Goal: Information Seeking & Learning: Find specific page/section

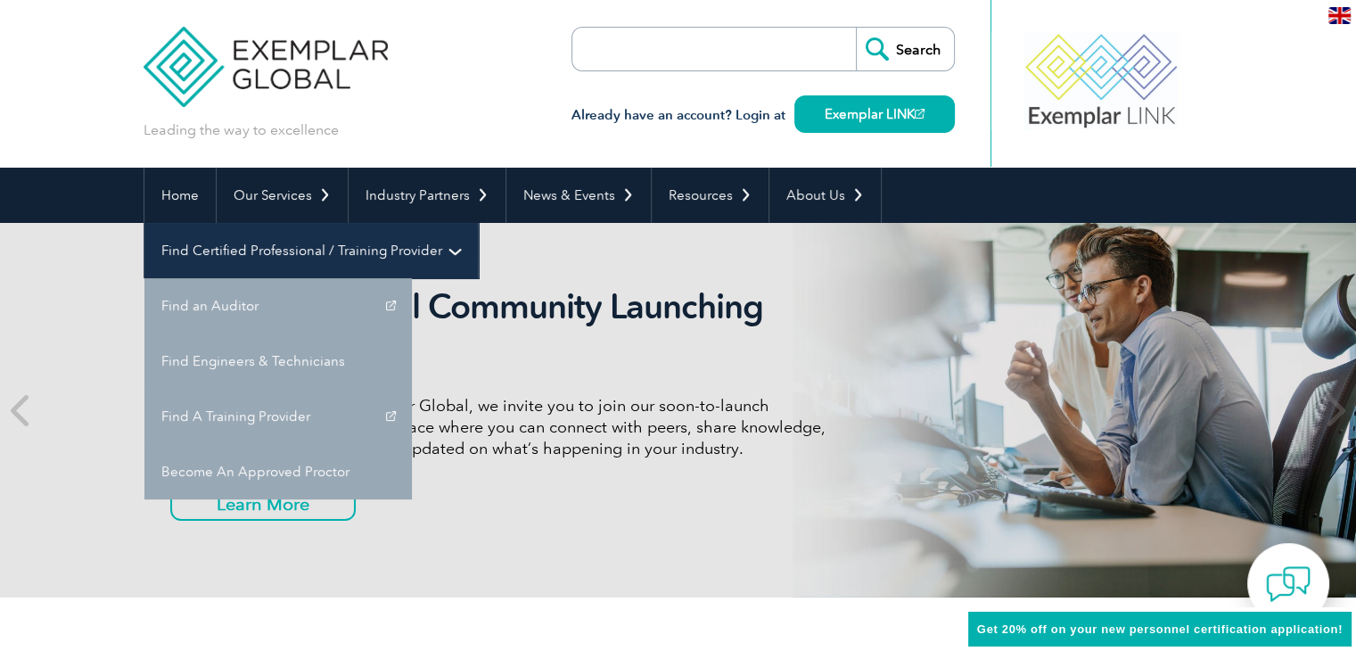
click at [478, 223] on link "Find Certified Professional / Training Provider" at bounding box center [311, 250] width 334 height 55
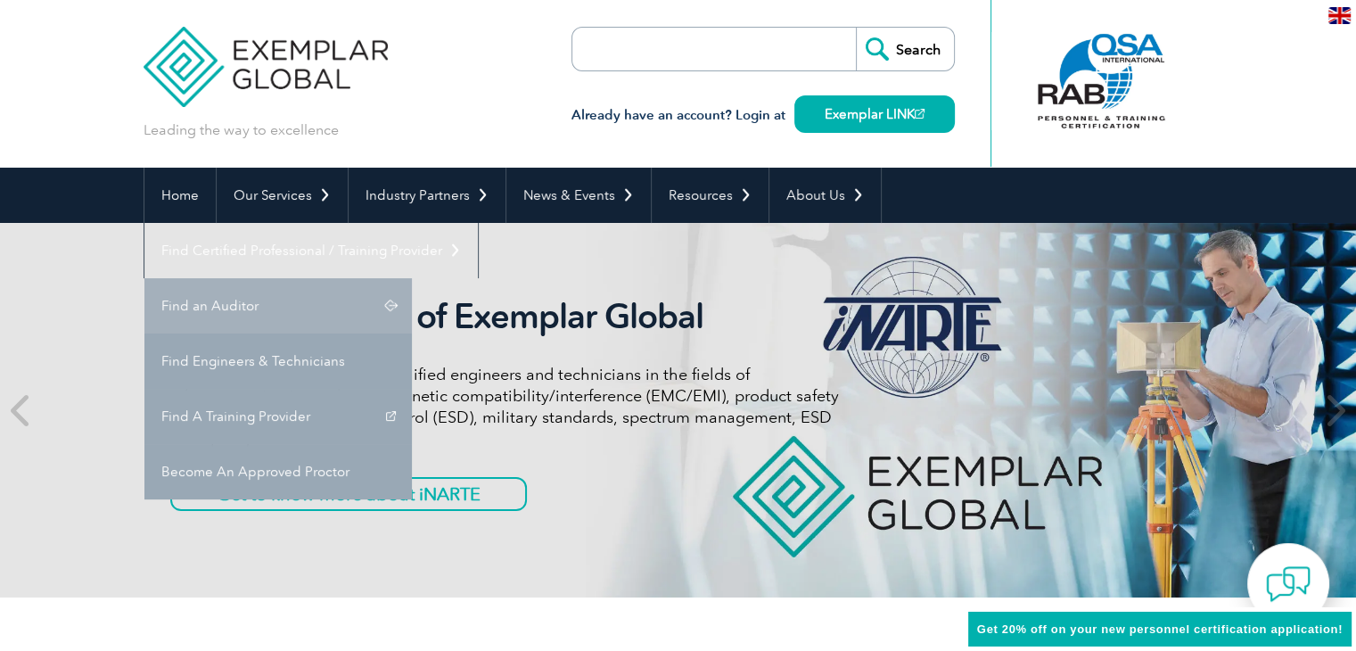
click at [412, 278] on link "Find an Auditor" at bounding box center [278, 305] width 268 height 55
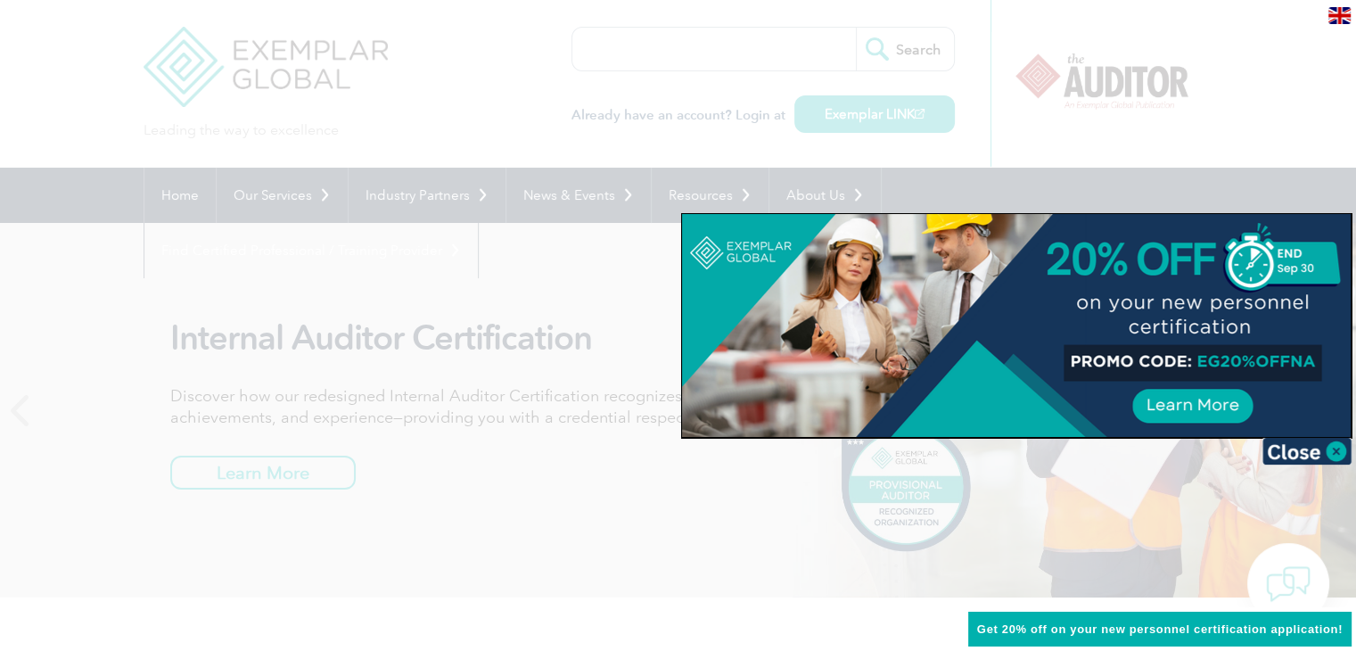
click at [628, 274] on div at bounding box center [678, 325] width 1356 height 651
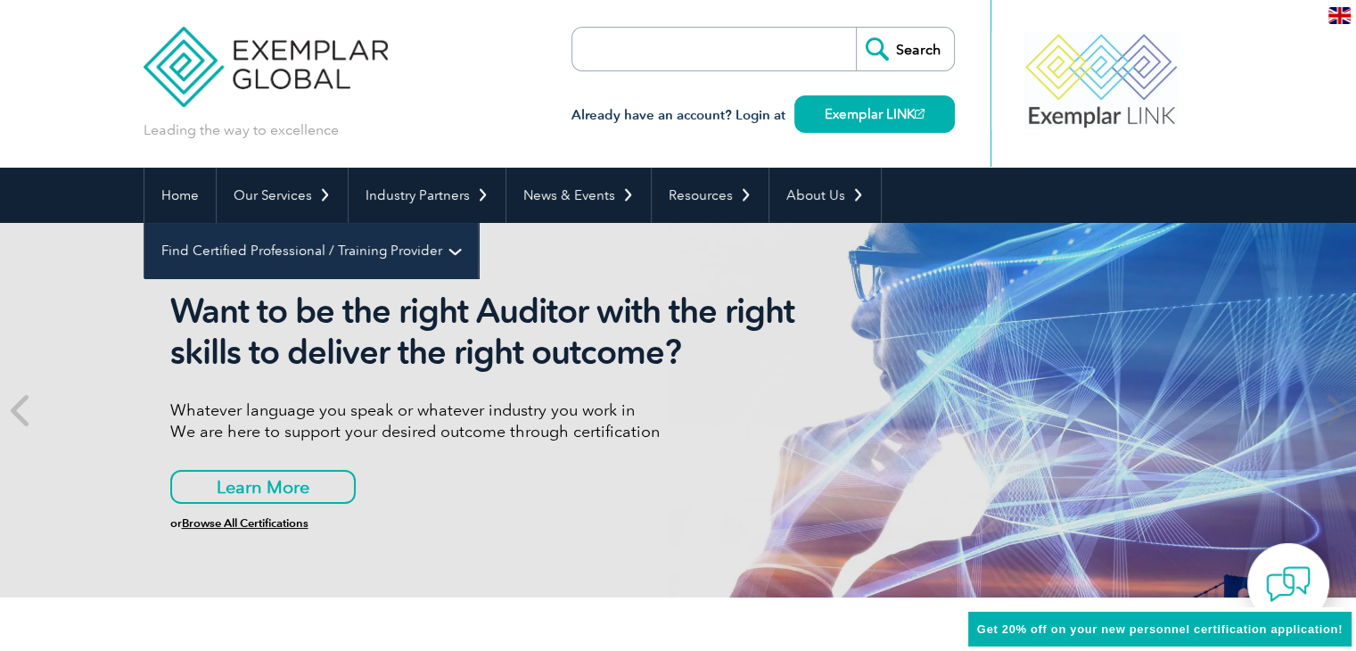
click at [478, 223] on link "Find Certified Professional / Training Provider" at bounding box center [311, 250] width 334 height 55
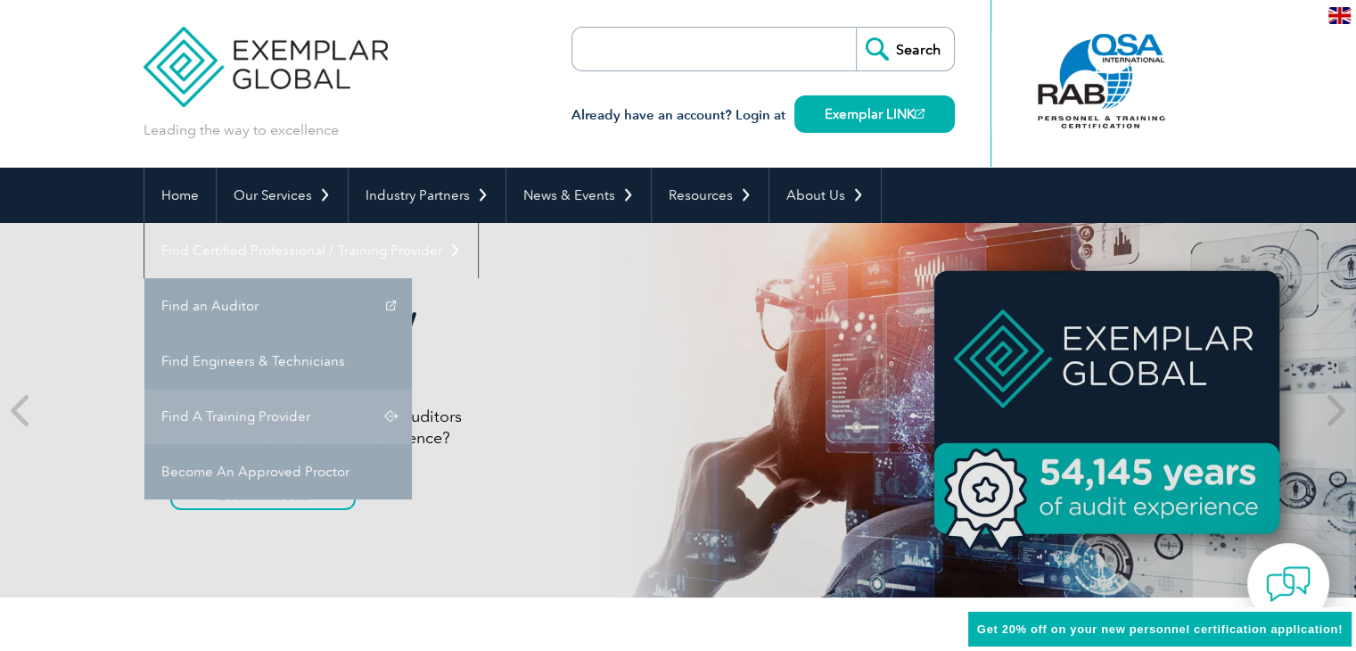
click at [412, 389] on link "Find A Training Provider" at bounding box center [278, 416] width 268 height 55
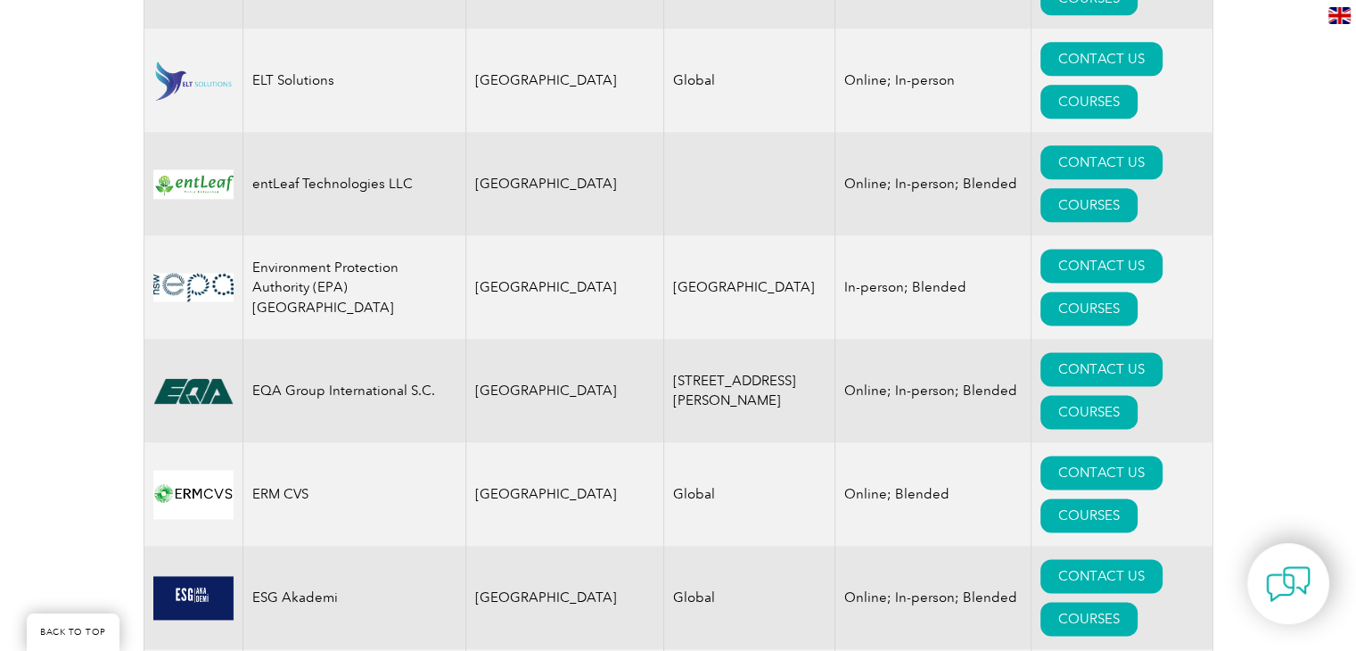
scroll to position [9105, 0]
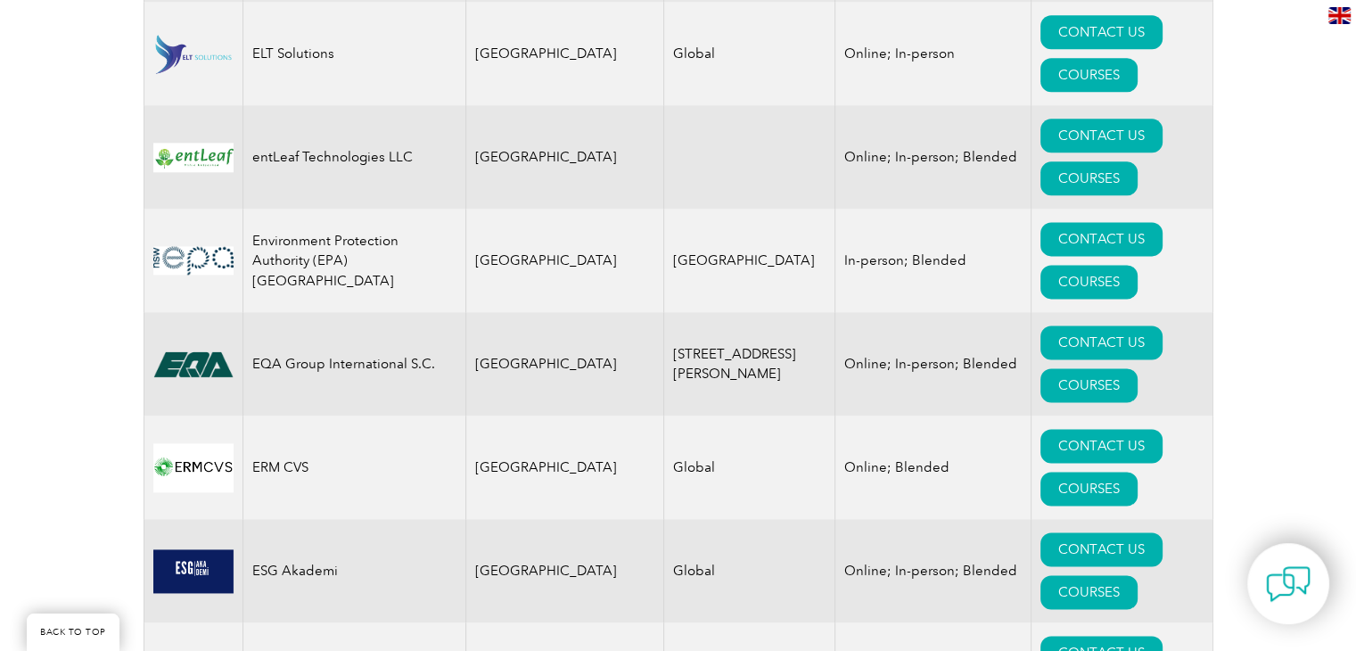
drag, startPoint x: 878, startPoint y: 313, endPoint x: 924, endPoint y: 311, distance: 45.5
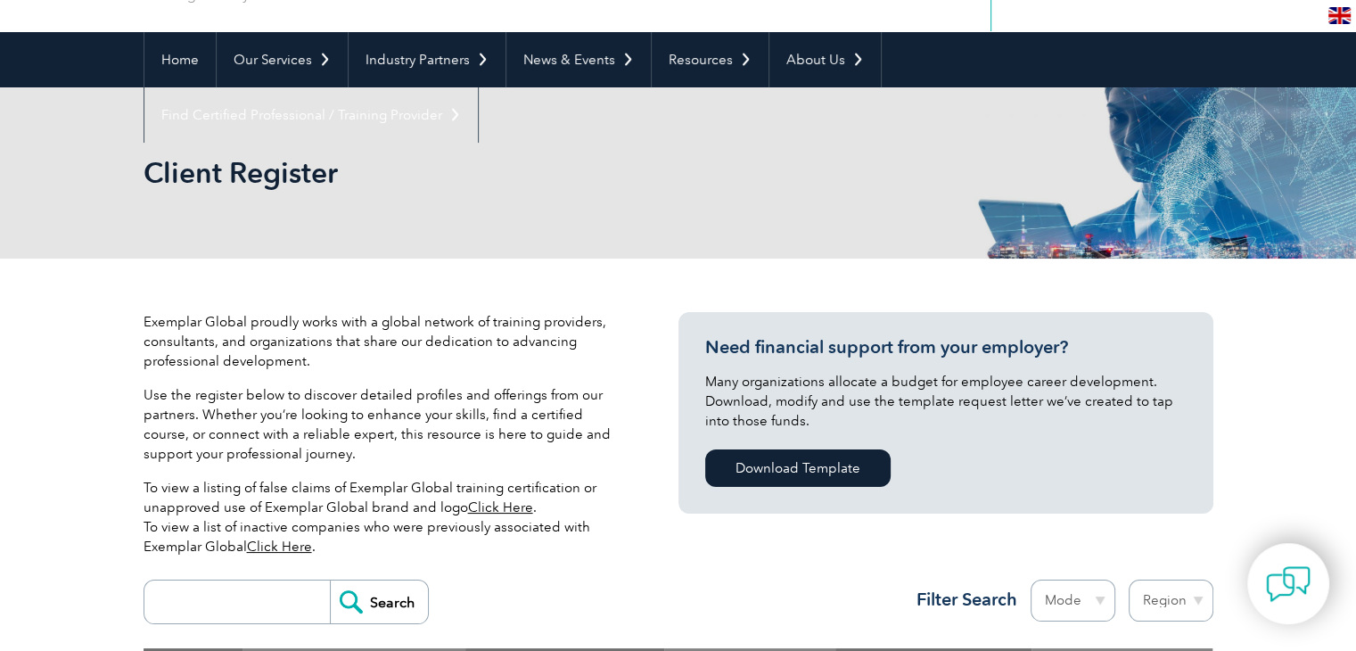
scroll to position [357, 0]
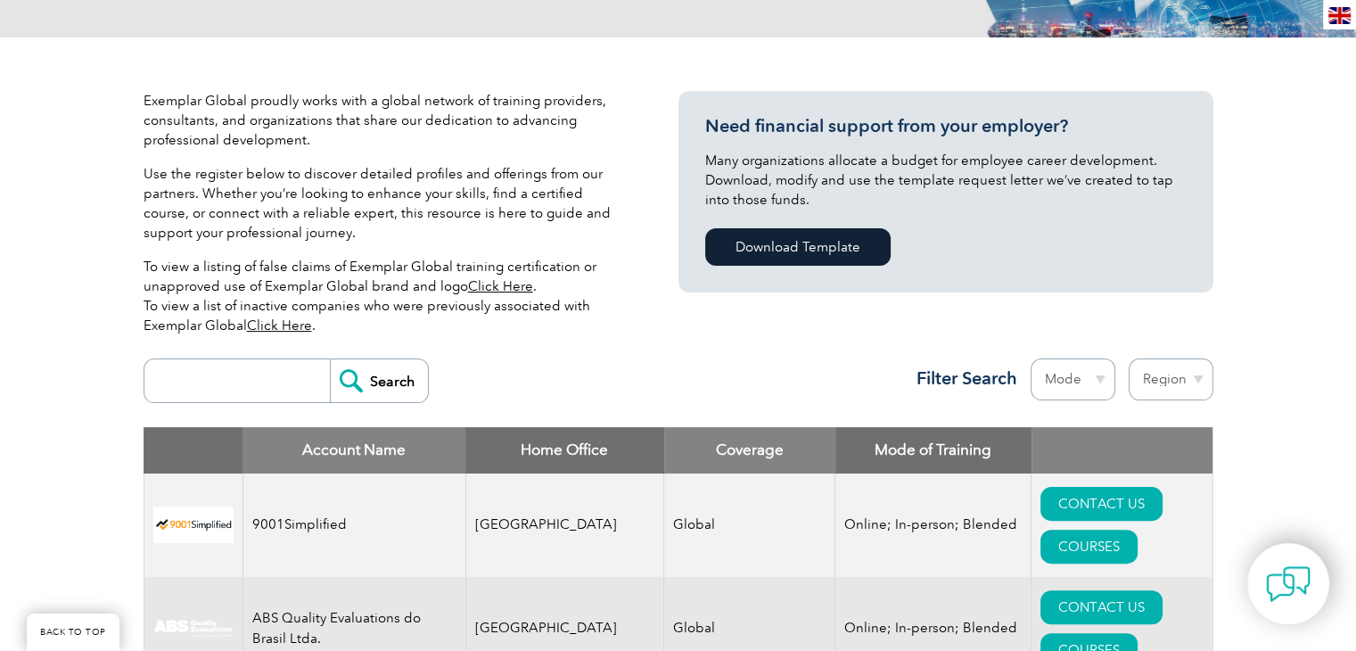
click at [178, 383] on input "search" at bounding box center [241, 380] width 177 height 43
type input "JLB"
click at [330, 359] on input "Search" at bounding box center [379, 380] width 98 height 43
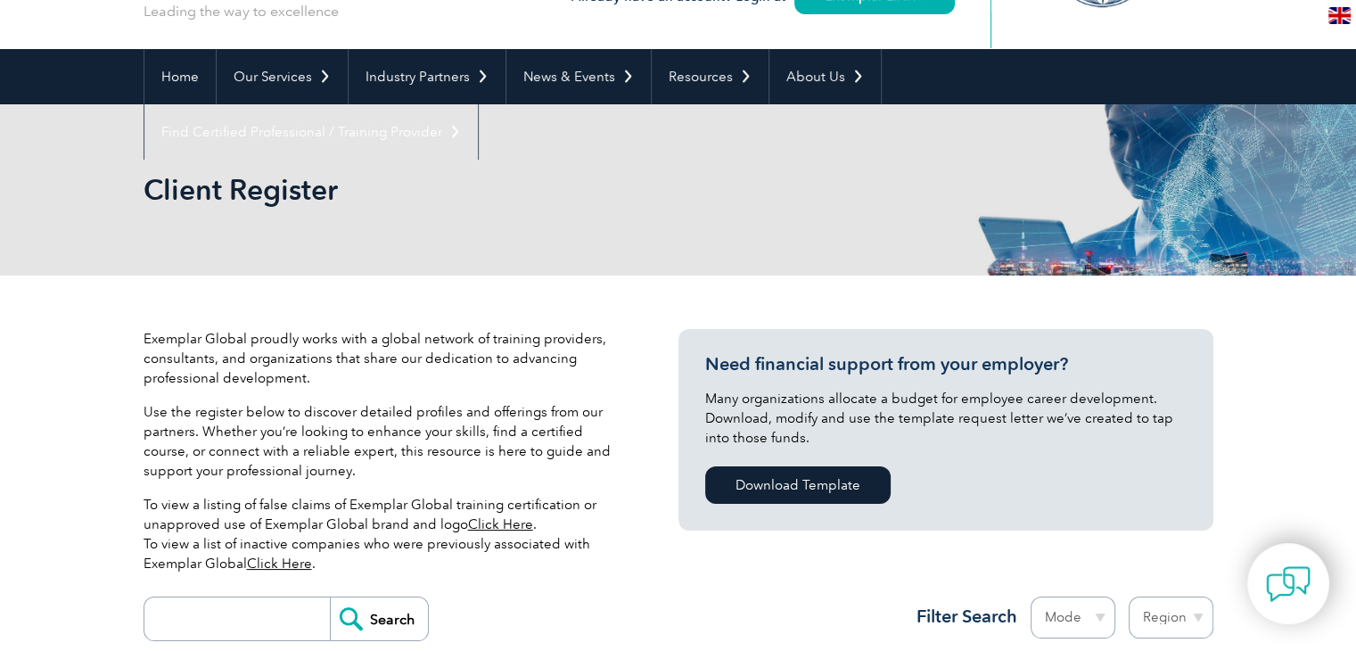
scroll to position [446, 0]
